Goal: Task Accomplishment & Management: Manage account settings

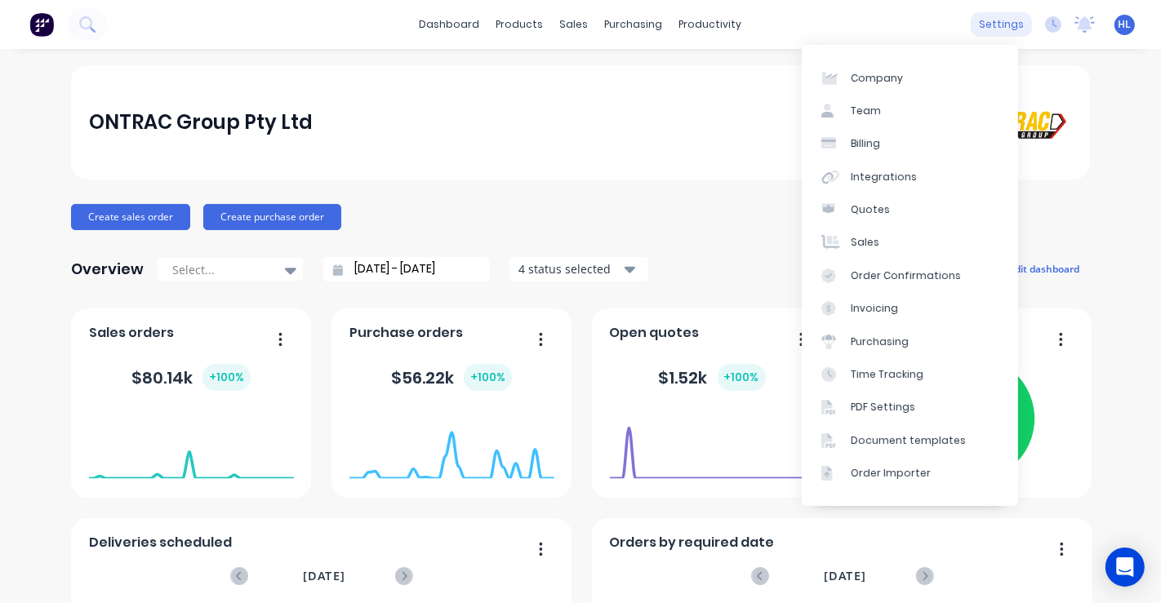
click at [986, 25] on div "settings" at bounding box center [1001, 24] width 61 height 24
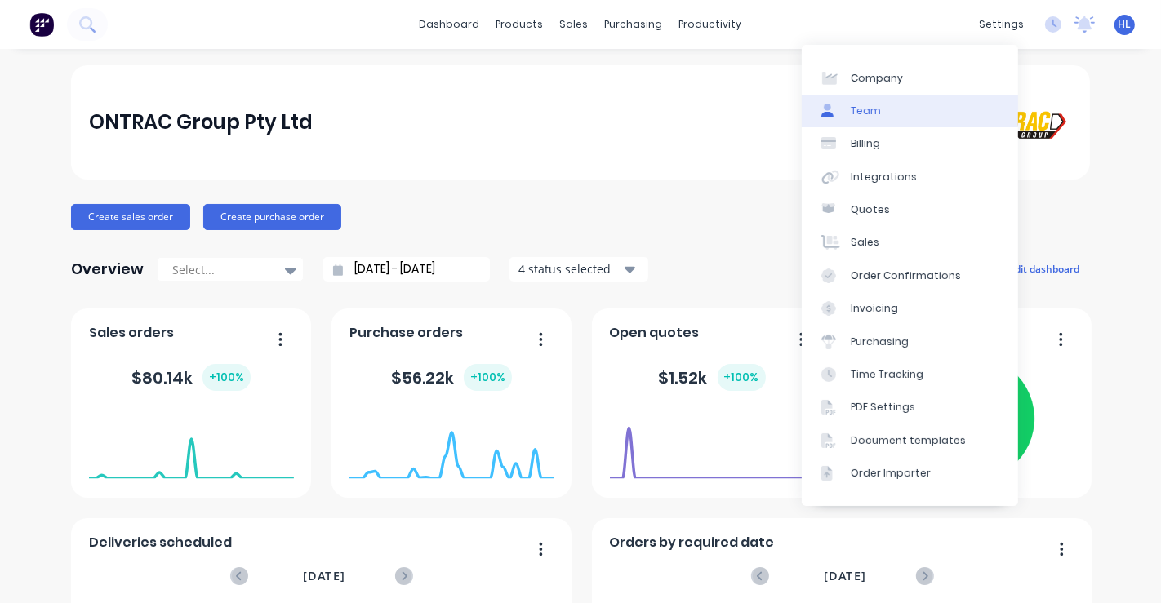
click at [908, 113] on link "Team" at bounding box center [910, 111] width 216 height 33
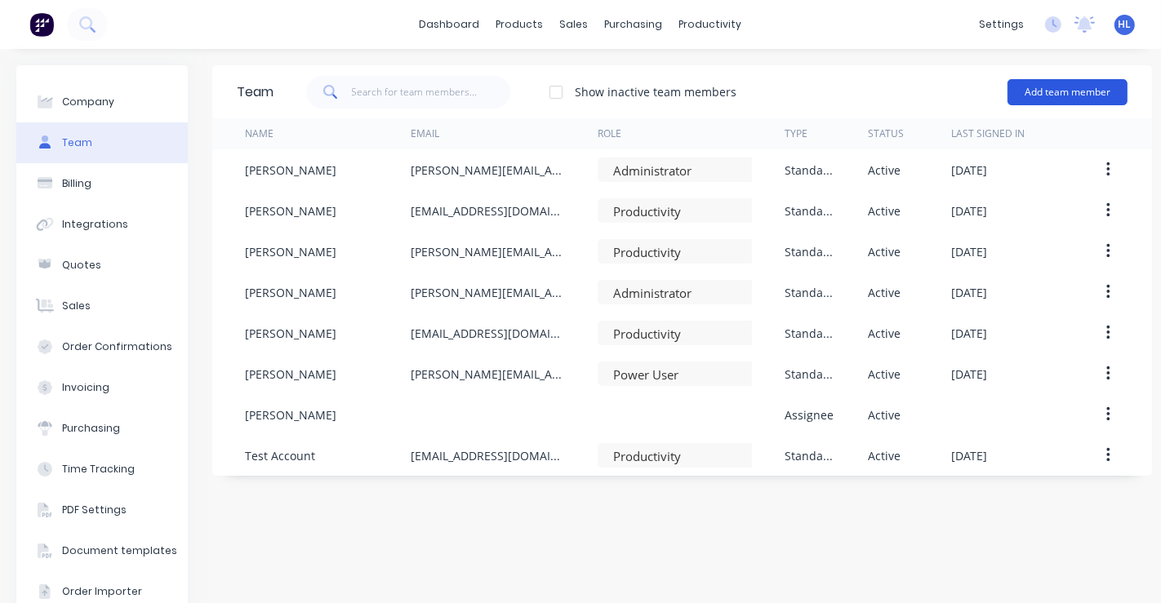
click at [1049, 97] on button "Add team member" at bounding box center [1067, 92] width 120 height 26
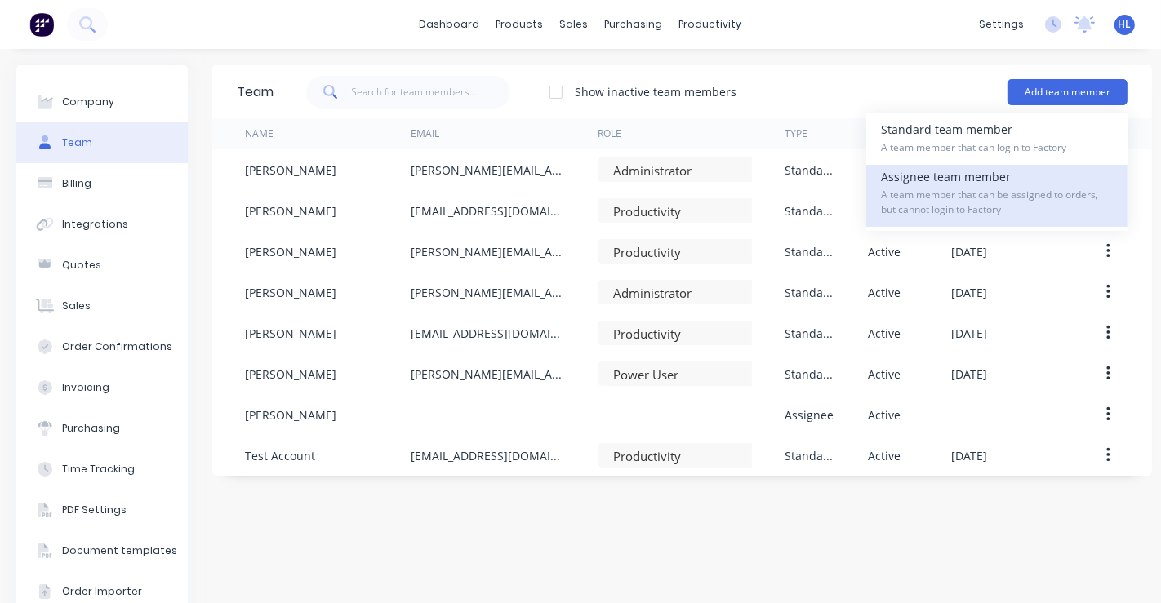
click at [945, 197] on span "A team member that can be assigned to orders, but cannot login to Factory" at bounding box center [997, 202] width 232 height 29
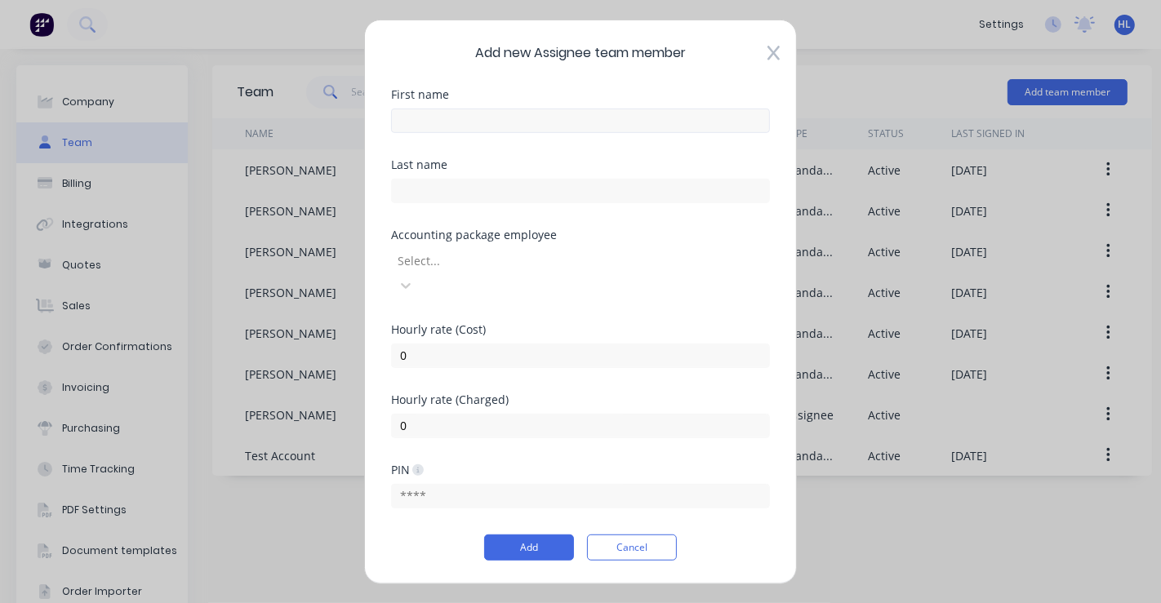
drag, startPoint x: 537, startPoint y: 159, endPoint x: 545, endPoint y: 140, distance: 20.5
click at [539, 153] on div "First name" at bounding box center [580, 123] width 379 height 70
click at [545, 132] on input "text" at bounding box center [580, 120] width 379 height 24
type input "Ambes"
click at [548, 170] on div "Last name" at bounding box center [580, 163] width 379 height 11
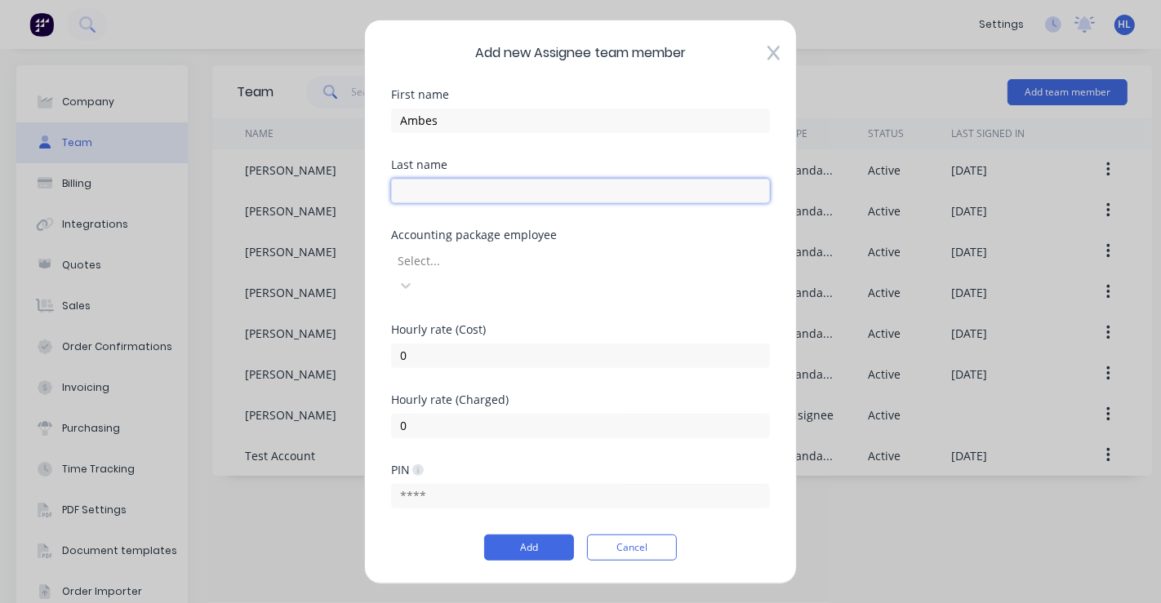
click at [524, 202] on input "text" at bounding box center [580, 190] width 379 height 24
click at [465, 170] on div "Last name" at bounding box center [580, 163] width 379 height 11
click at [443, 271] on div at bounding box center [513, 261] width 235 height 20
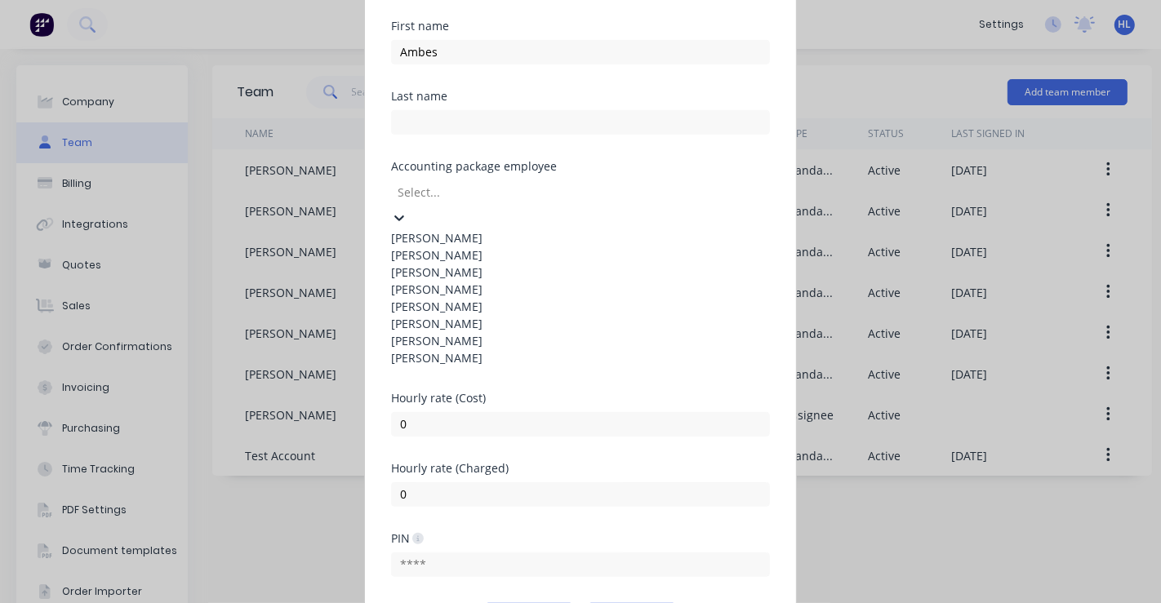
scroll to position [28, 0]
click at [483, 160] on div "Last name" at bounding box center [580, 125] width 379 height 70
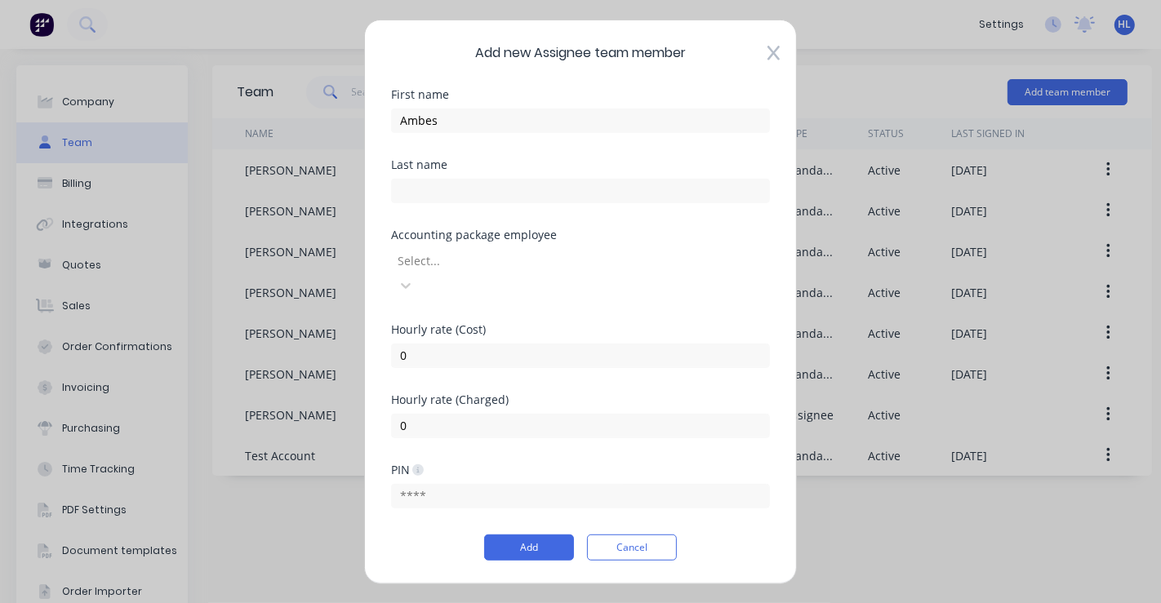
click at [462, 271] on div at bounding box center [513, 261] width 235 height 20
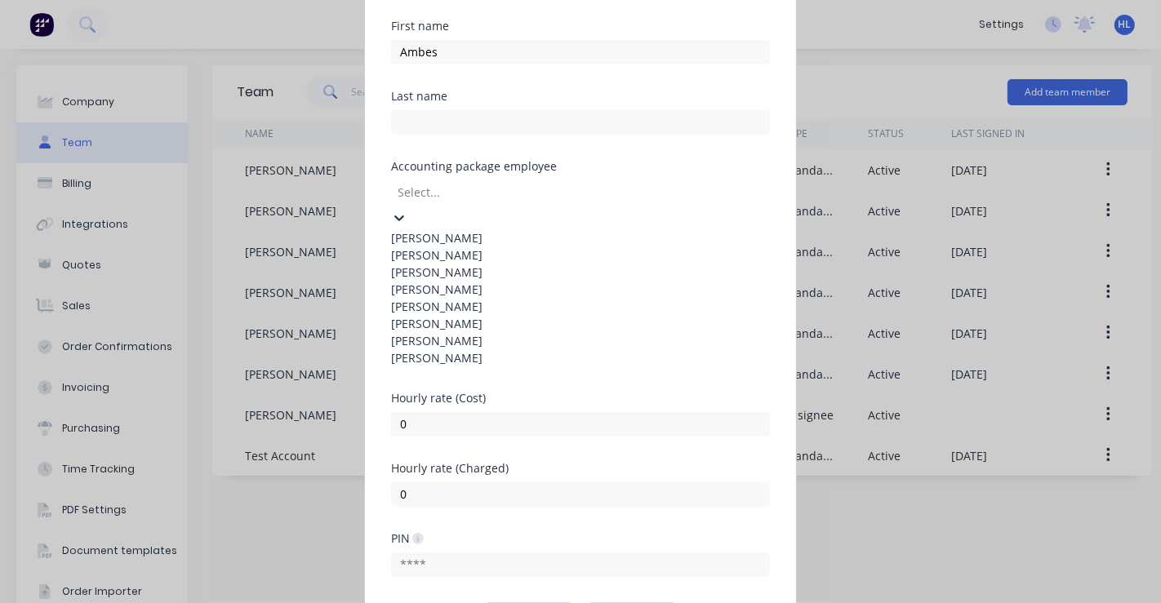
click at [491, 160] on div "Last name" at bounding box center [580, 125] width 379 height 70
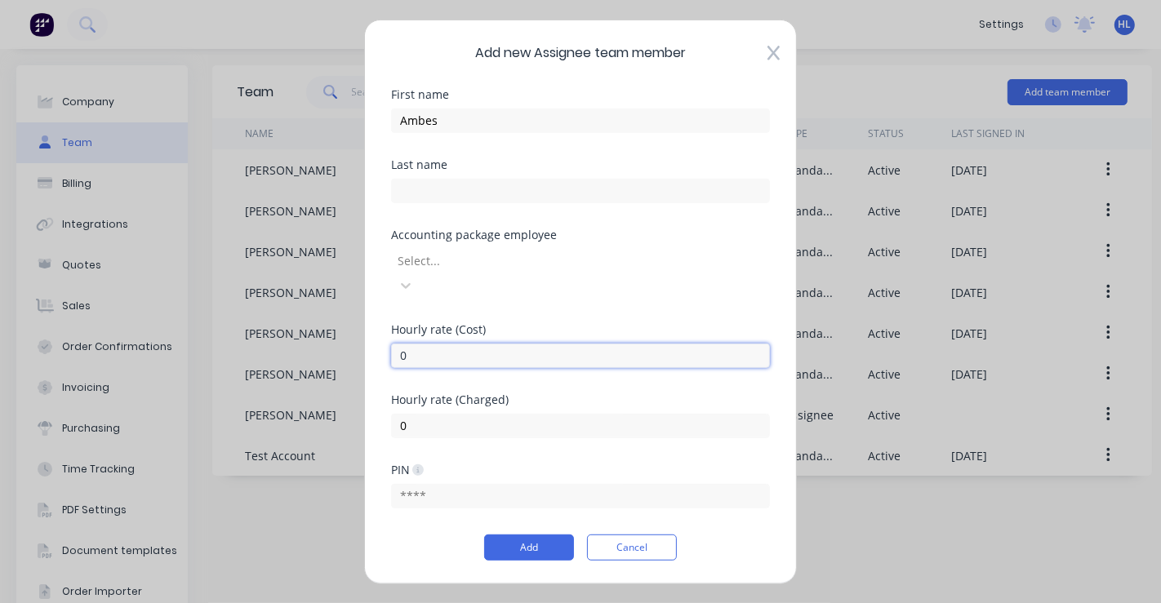
drag, startPoint x: 446, startPoint y: 339, endPoint x: 361, endPoint y: 327, distance: 85.7
click at [361, 327] on div "Add new Assignee team member First name Ambes Last name Accounting package empl…" at bounding box center [580, 301] width 1161 height 603
type input "75"
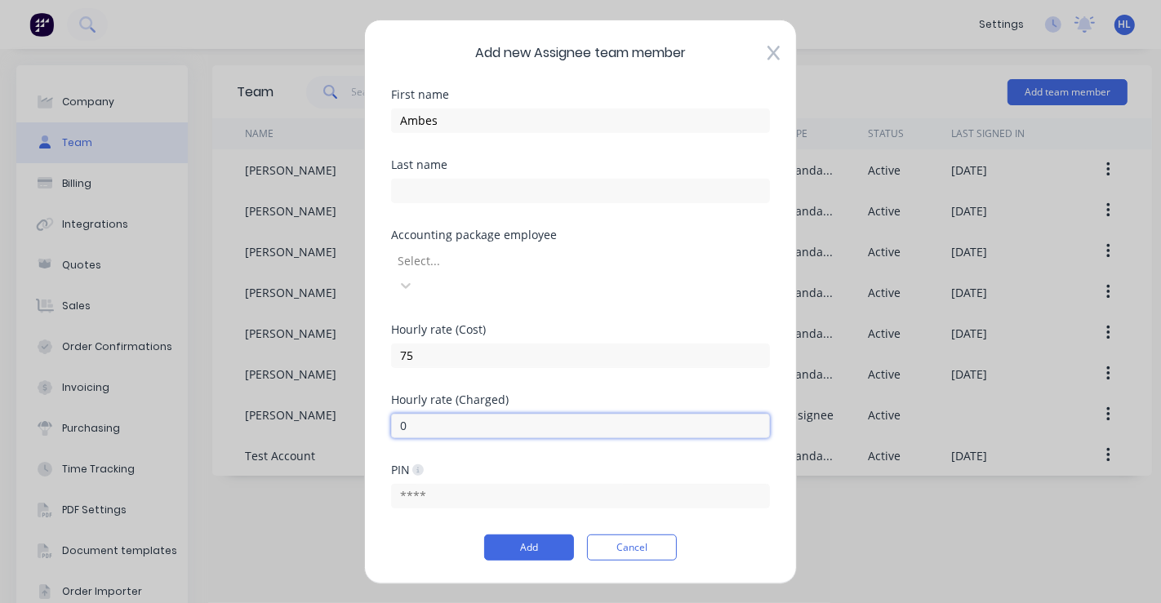
drag, startPoint x: 451, startPoint y: 408, endPoint x: 385, endPoint y: 407, distance: 67.0
click at [385, 407] on div "Add new Assignee team member First name Ambes Last name Accounting package empl…" at bounding box center [580, 301] width 433 height 565
type input "75"
click at [442, 376] on div "Hourly rate (Cost) 75" at bounding box center [580, 358] width 379 height 70
click at [434, 170] on div "Last name" at bounding box center [580, 163] width 379 height 11
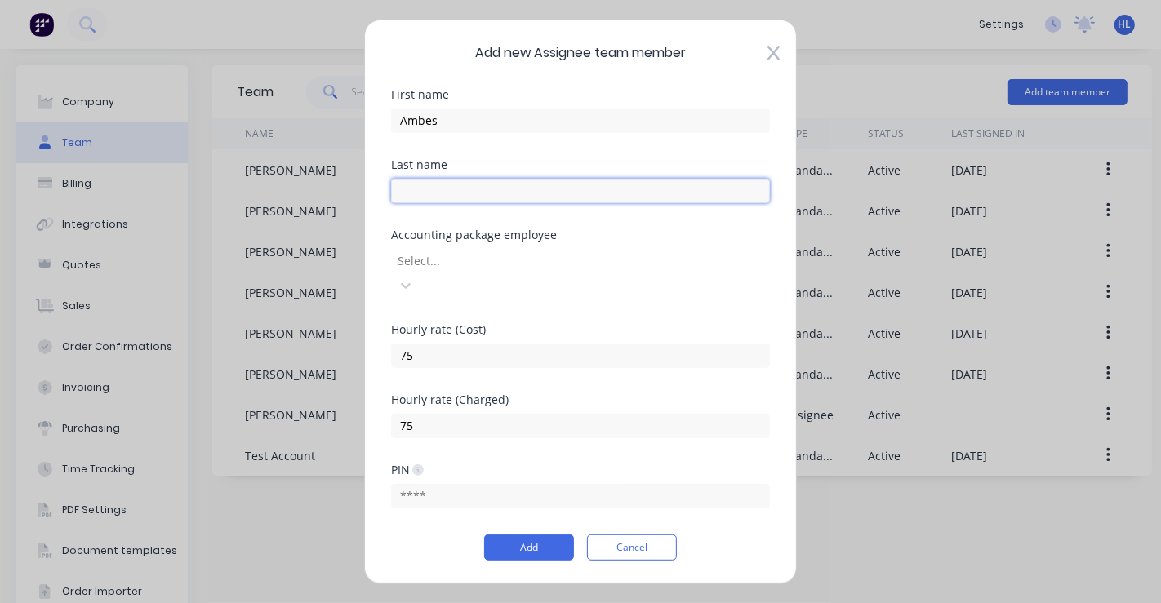
click at [436, 192] on input "text" at bounding box center [580, 190] width 379 height 24
click at [456, 202] on input "text" at bounding box center [580, 190] width 379 height 24
click at [464, 193] on input "text" at bounding box center [580, 190] width 379 height 24
click at [458, 202] on input "text" at bounding box center [580, 190] width 379 height 24
type input "[PERSON_NAME]"
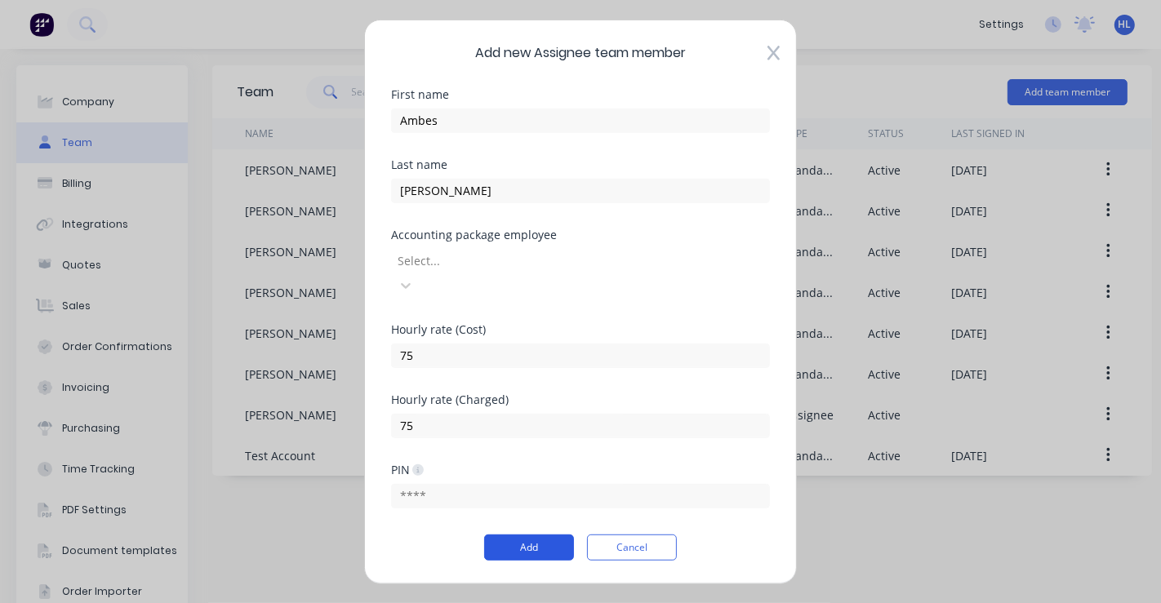
click at [522, 539] on button "Add" at bounding box center [529, 548] width 90 height 26
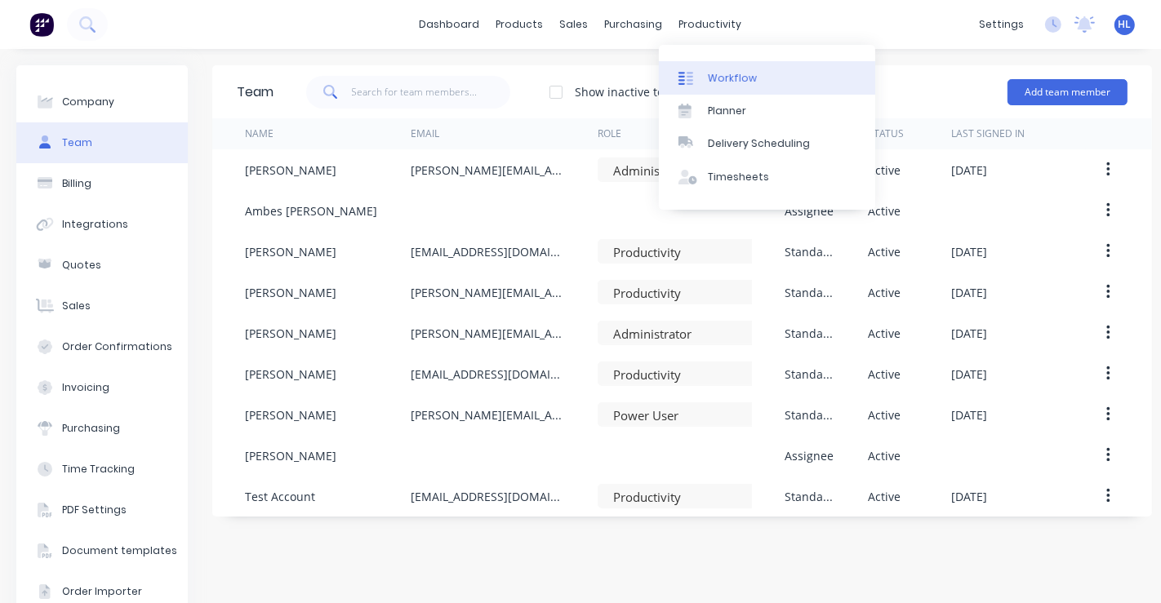
click at [726, 73] on div "Workflow" at bounding box center [732, 78] width 49 height 15
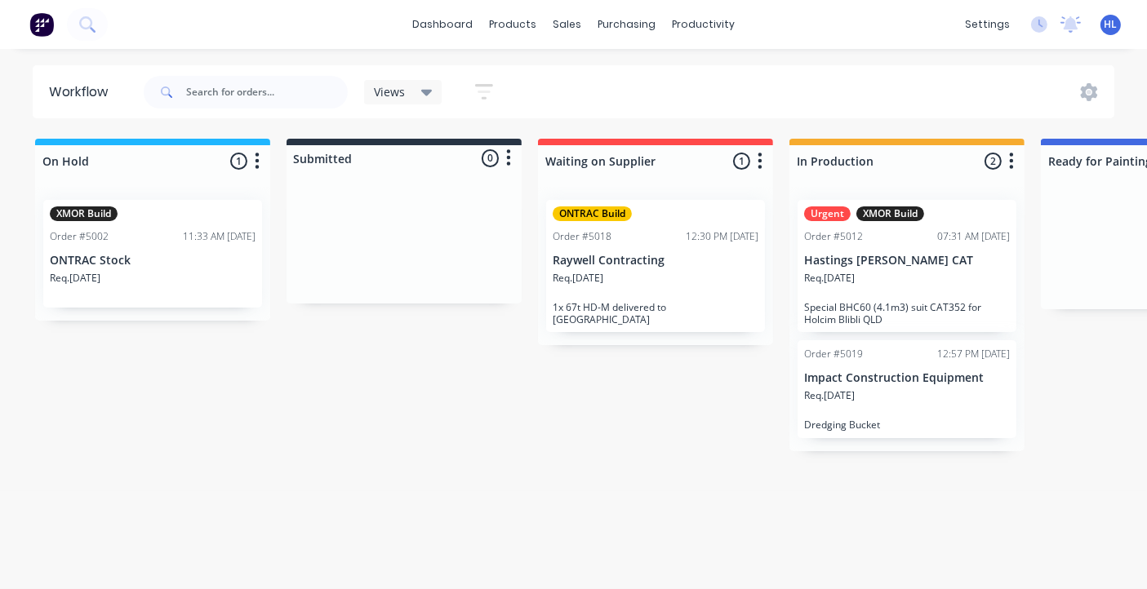
click at [1033, 33] on div "settings No new notifications [PERSON_NAME] all as read Test mentioned you in a…" at bounding box center [1052, 24] width 190 height 24
click at [637, 266] on p "Raywell Contracting" at bounding box center [656, 261] width 206 height 14
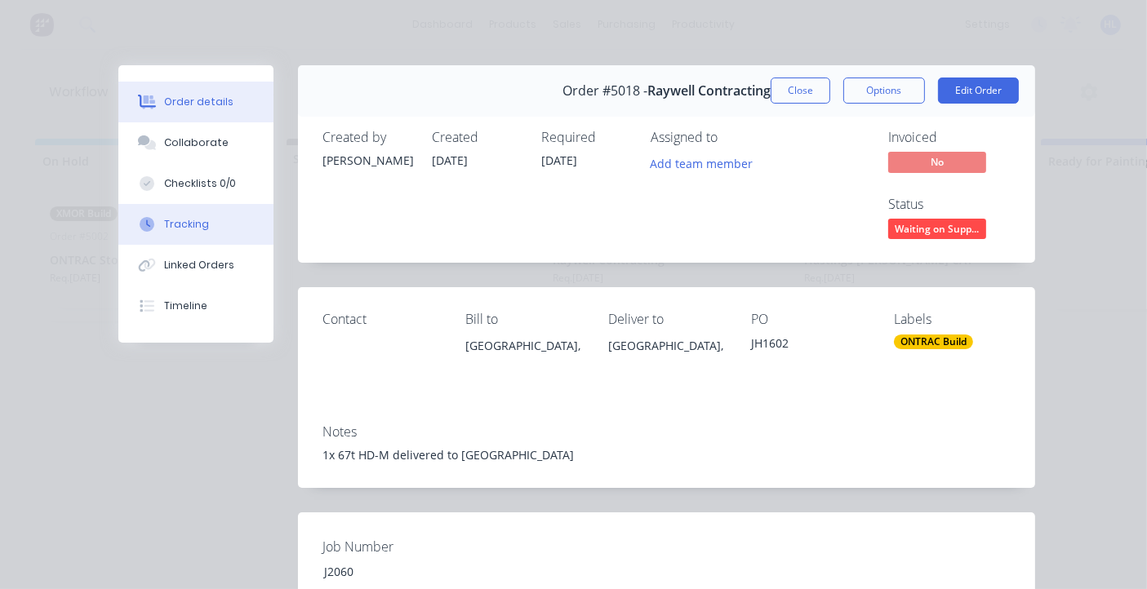
click at [210, 233] on button "Tracking" at bounding box center [195, 224] width 155 height 41
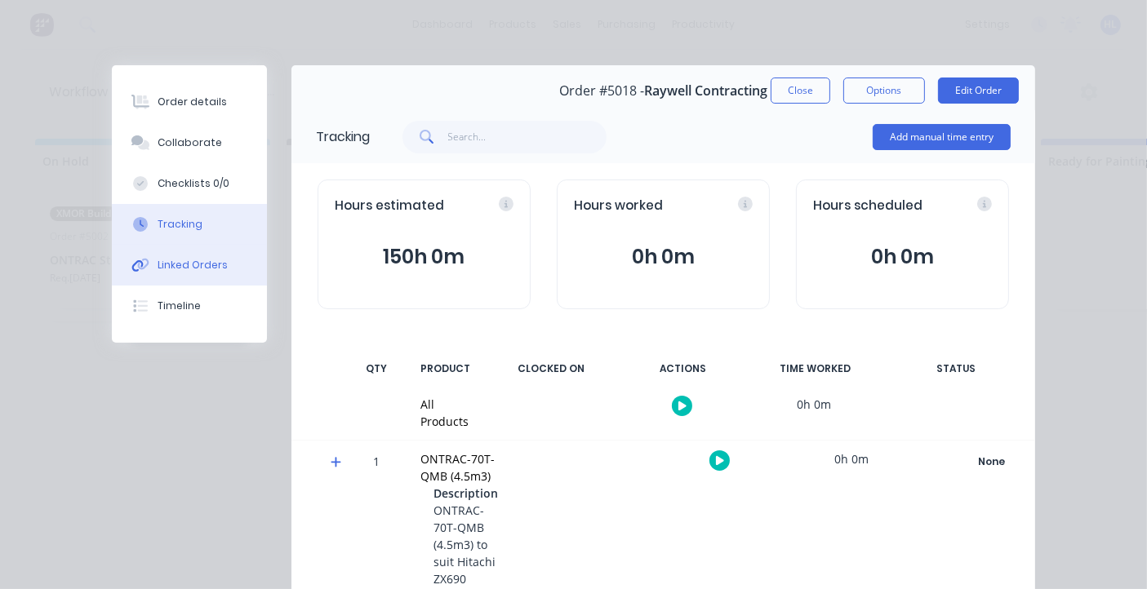
click at [201, 273] on button "Linked Orders" at bounding box center [189, 265] width 155 height 41
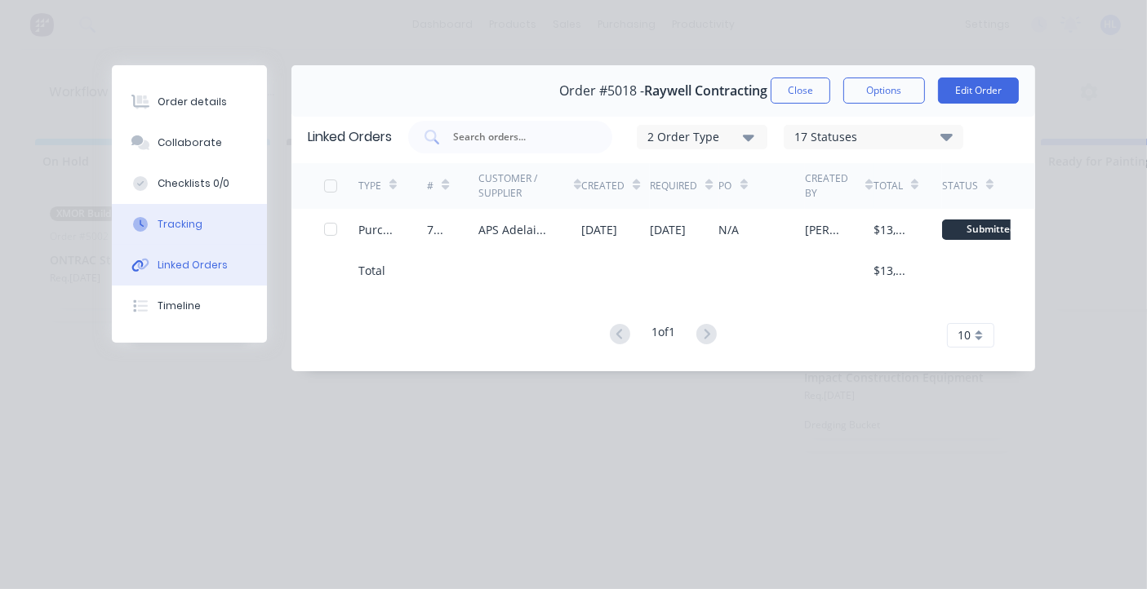
click at [205, 225] on button "Tracking" at bounding box center [189, 224] width 155 height 41
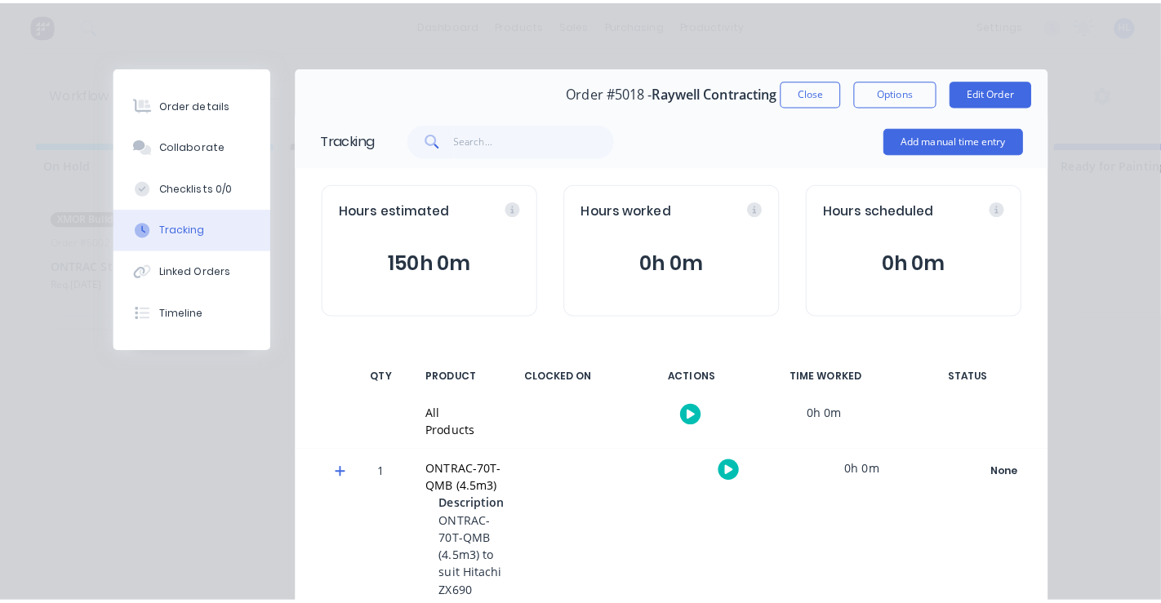
scroll to position [78, 0]
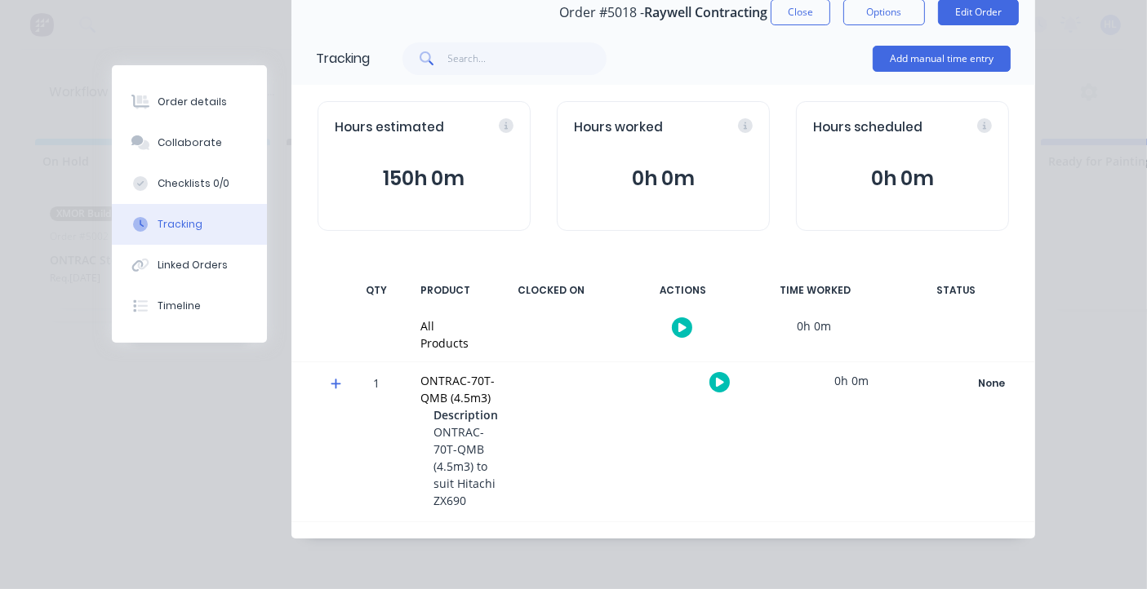
click at [678, 329] on icon "button" at bounding box center [682, 327] width 8 height 9
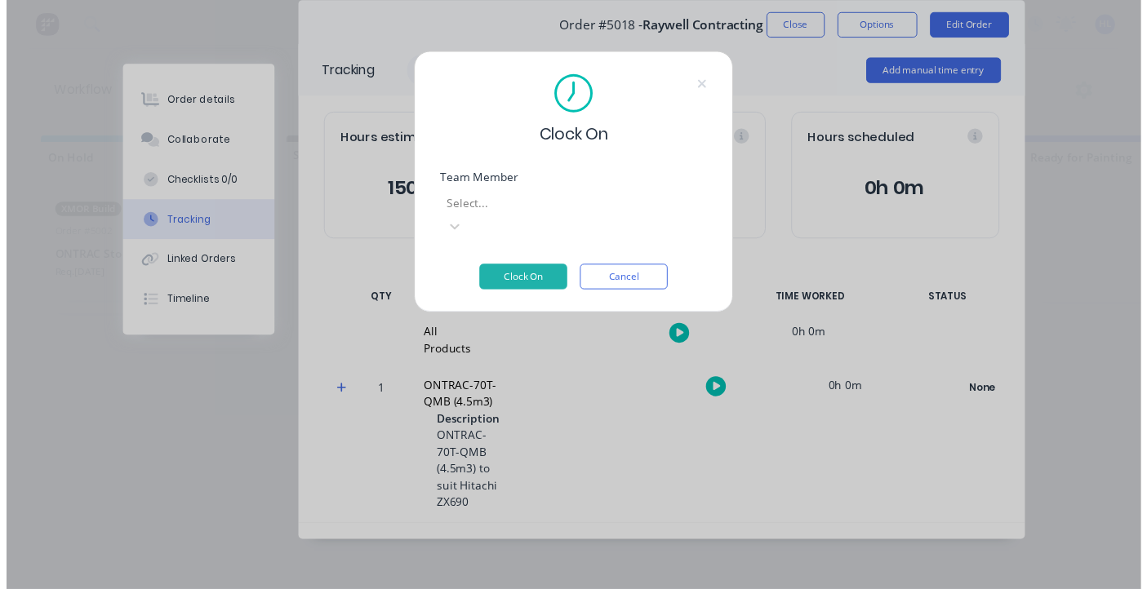
scroll to position [64, 0]
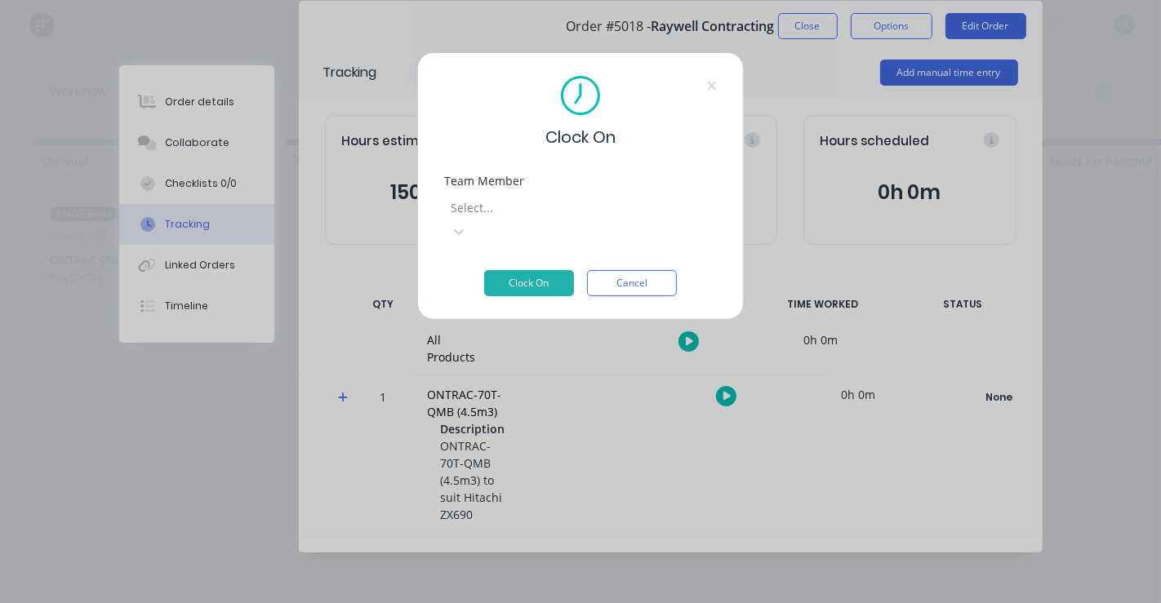
click at [573, 210] on div at bounding box center [566, 208] width 235 height 20
click at [658, 146] on div "Clock On" at bounding box center [580, 112] width 273 height 73
click at [712, 77] on div "Clock On" at bounding box center [580, 112] width 273 height 73
click at [712, 83] on icon at bounding box center [712, 85] width 10 height 13
